Goal: Task Accomplishment & Management: Use online tool/utility

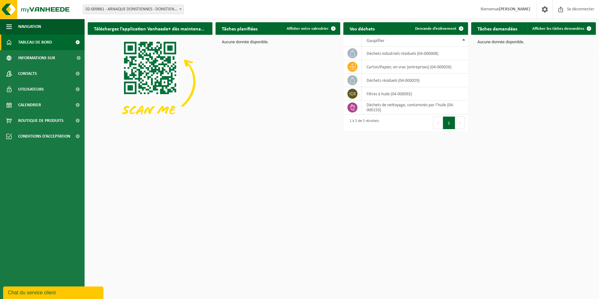
click at [179, 11] on span at bounding box center [180, 9] width 6 height 8
click at [453, 29] on span "Demande d’enlèvement" at bounding box center [435, 29] width 41 height 4
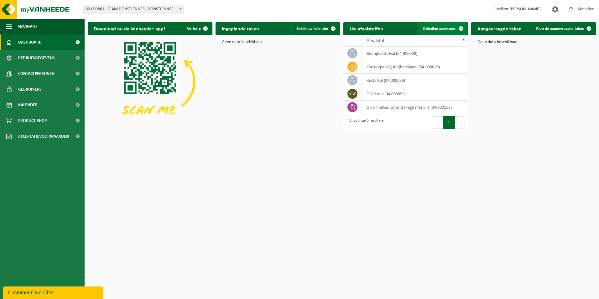
click at [435, 29] on span "Ophaling aanvragen" at bounding box center [440, 29] width 34 height 4
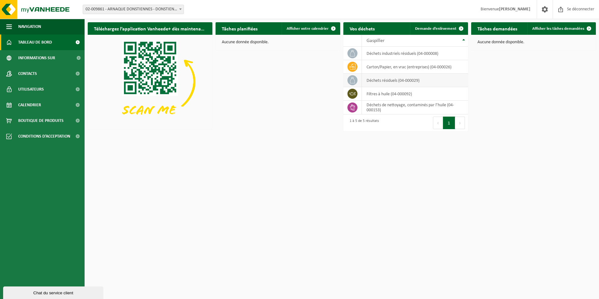
click at [355, 82] on icon at bounding box center [352, 80] width 5 height 6
click at [378, 81] on td "Déchets résiduels (04-000029)" at bounding box center [415, 80] width 106 height 13
